Goal: Find specific page/section: Find specific page/section

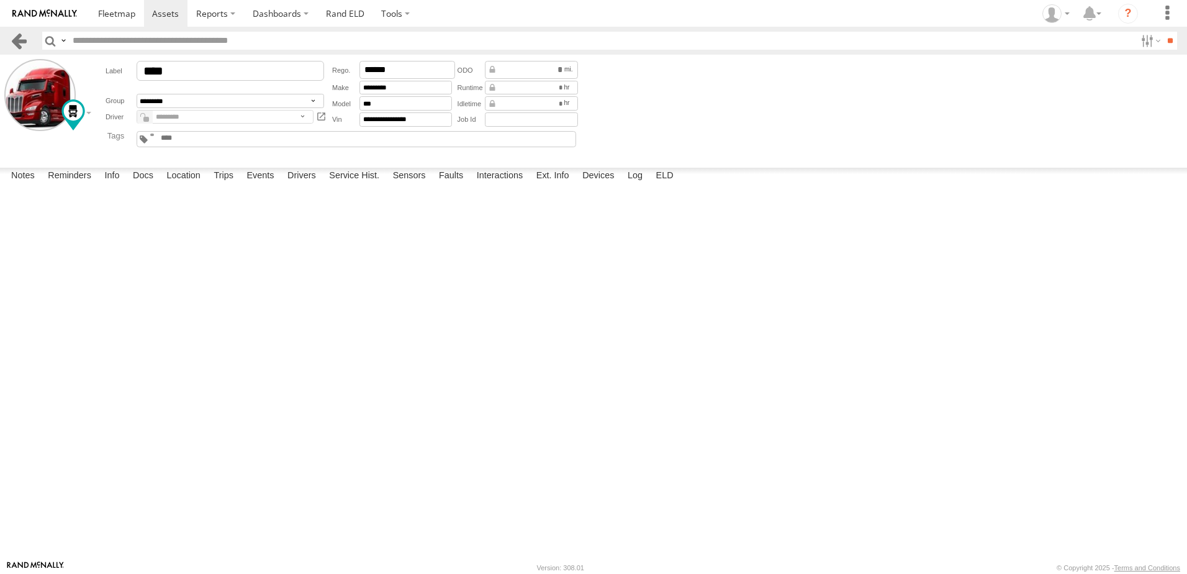
click at [14, 39] on link at bounding box center [19, 41] width 18 height 18
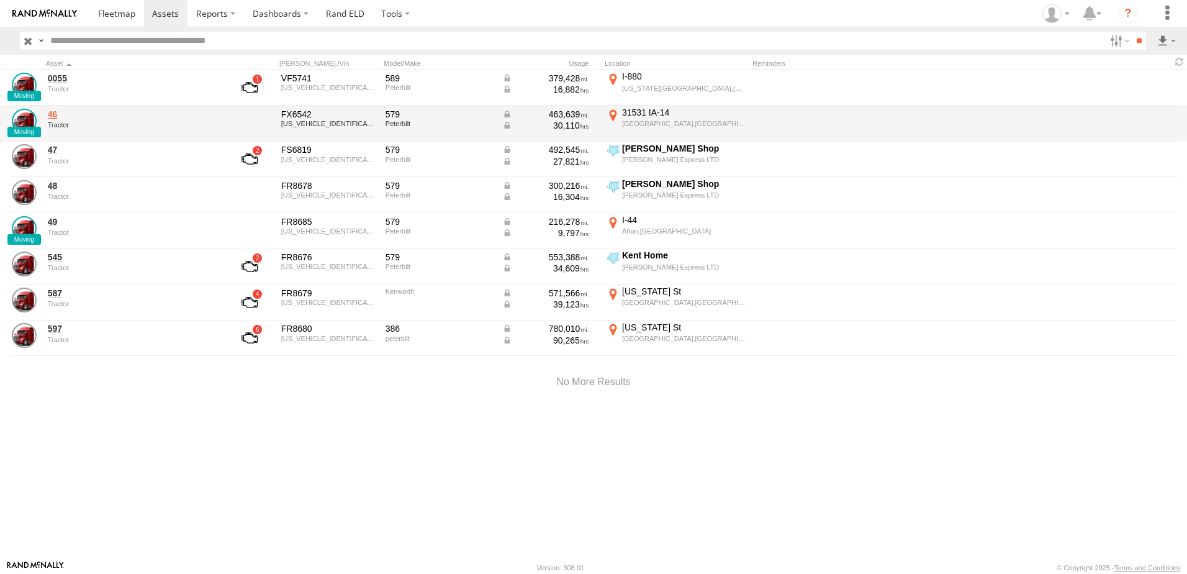
click at [50, 117] on link "46" at bounding box center [133, 114] width 170 height 11
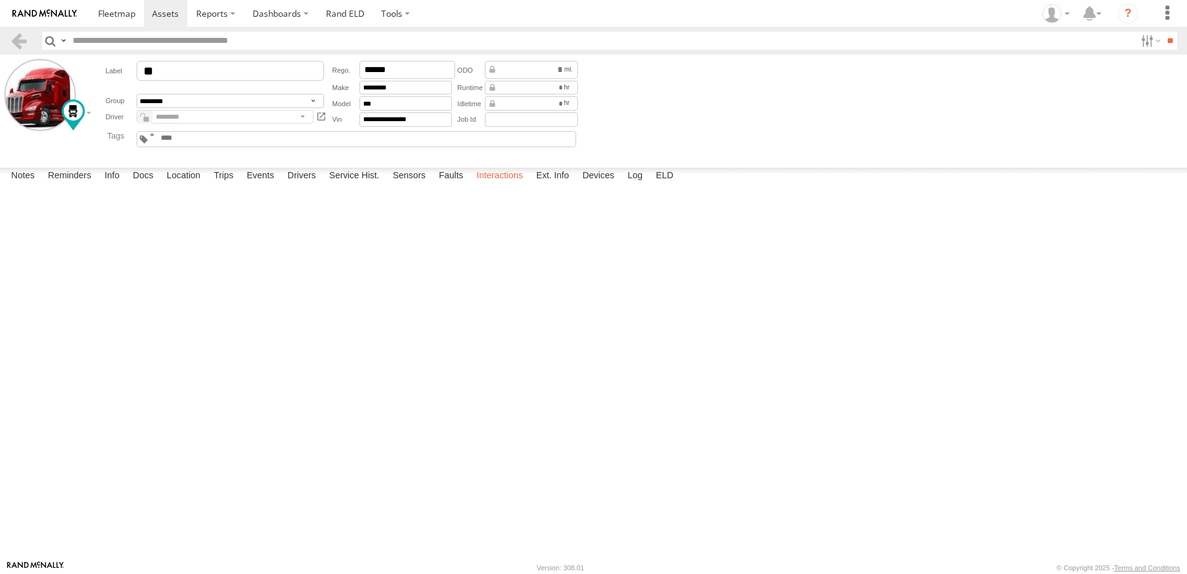
click at [499, 185] on label "Interactions" at bounding box center [500, 176] width 59 height 17
